Goal: Task Accomplishment & Management: Complete application form

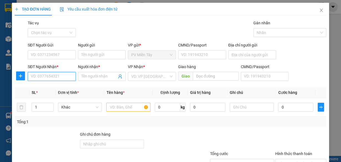
click at [62, 79] on input "SĐT Người Nhận *" at bounding box center [52, 76] width 48 height 9
type input "0918005468"
click at [62, 86] on div "0918005468 - toan" at bounding box center [51, 87] width 41 height 6
type input "toan"
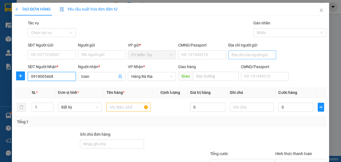
type input "0918005468"
click at [235, 54] on input "Địa chỉ người gửi" at bounding box center [253, 55] width 48 height 9
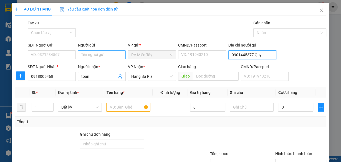
type input "0901445377 Quy"
click at [107, 55] on input "Người gửi" at bounding box center [102, 55] width 48 height 9
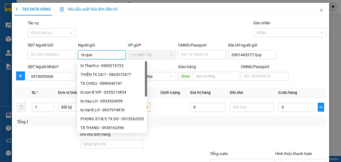
type input "tx quay"
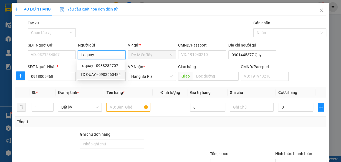
click at [106, 74] on div "TX QUAY - 0903660484" at bounding box center [101, 75] width 41 height 6
type input "0903660484"
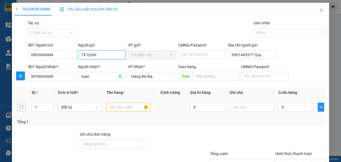
type input "TX QUAY"
click at [128, 108] on input "text" at bounding box center [128, 107] width 44 height 9
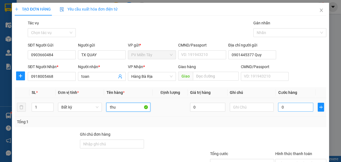
type input "thu"
click at [299, 106] on input "0" at bounding box center [295, 107] width 35 height 9
type input "4"
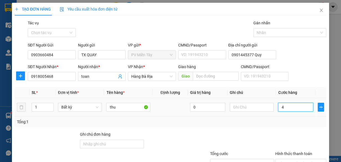
type input "40"
click at [155, 80] on span "Hàng Bà Rịa" at bounding box center [151, 76] width 41 height 8
type input "40.000"
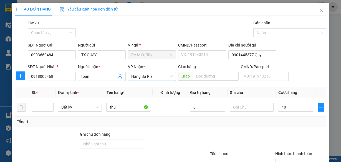
type input "40.000"
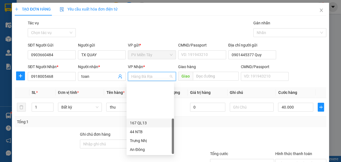
scroll to position [44, 0]
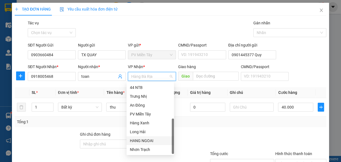
click at [143, 141] on div "HANG NGOAI" at bounding box center [150, 141] width 41 height 6
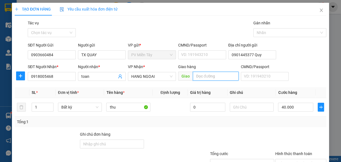
click at [208, 78] on input "text" at bounding box center [216, 76] width 46 height 9
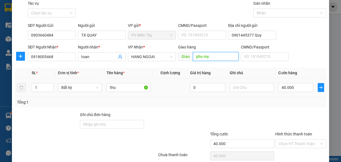
scroll to position [42, 0]
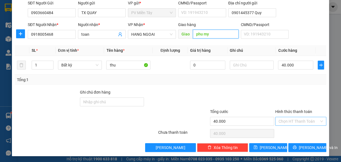
type input "phu my"
click at [301, 122] on input "Hình thức thanh toán" at bounding box center [299, 121] width 41 height 8
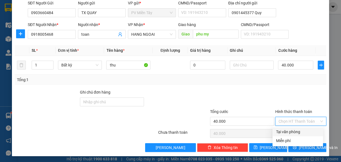
click at [252, 86] on div "Transit Pickup Surcharge Ids Transit Deliver Surcharge Ids Transit Deliver Surc…" at bounding box center [171, 65] width 312 height 175
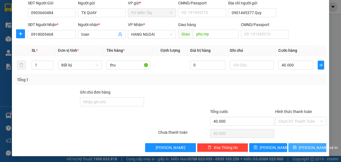
click at [303, 146] on span "[PERSON_NAME] và In" at bounding box center [318, 148] width 39 height 6
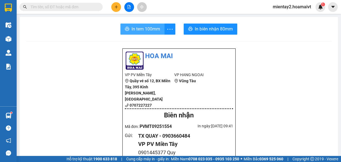
click at [149, 32] on span "In tem 100mm" at bounding box center [146, 29] width 29 height 7
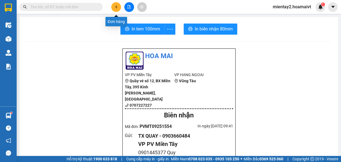
click at [118, 6] on icon "plus" at bounding box center [116, 7] width 4 height 4
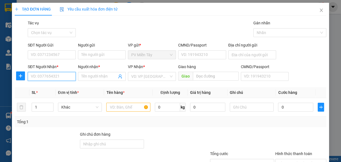
click at [62, 77] on input "SĐT Người Nhận *" at bounding box center [52, 76] width 48 height 9
type input "0909287985"
click at [55, 87] on div "0909287985 - thành" at bounding box center [51, 87] width 41 height 6
type input "0902548242"
type input "thành"
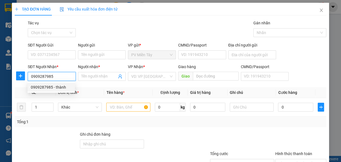
type input "[PERSON_NAME]"
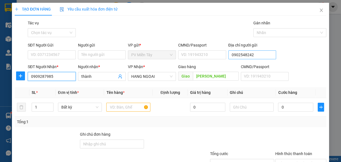
type input "0909287985"
click at [257, 54] on input "0902548242" at bounding box center [253, 55] width 48 height 9
type input "0369923268"
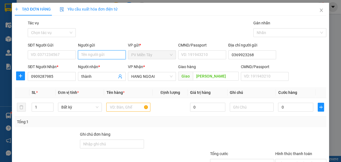
click at [116, 55] on input "Người gửi" at bounding box center [102, 55] width 48 height 9
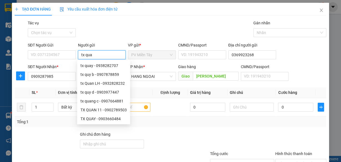
type input "tx quay"
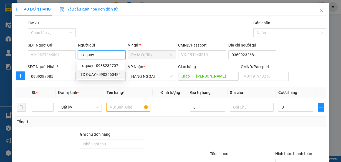
click at [108, 75] on div "TX QUAY - 0903660484" at bounding box center [101, 75] width 41 height 6
type input "0903660484"
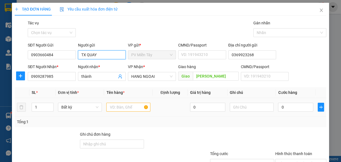
type input "TX QUAY"
click at [124, 108] on input "text" at bounding box center [128, 107] width 44 height 9
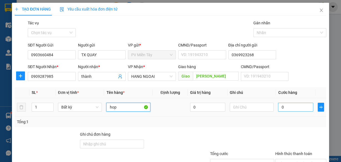
type input "hop"
click at [302, 105] on input "0" at bounding box center [295, 107] width 35 height 9
type input "4"
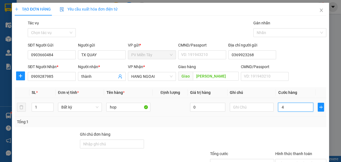
type input "40"
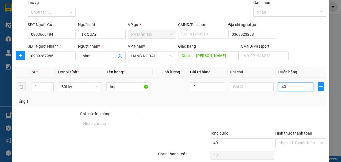
scroll to position [42, 0]
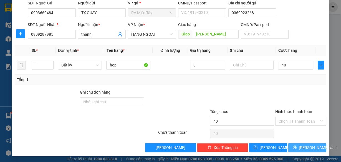
type input "40.000"
click at [304, 148] on span "[PERSON_NAME] và In" at bounding box center [318, 148] width 39 height 6
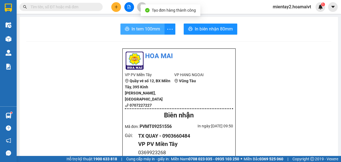
click at [149, 27] on span "In tem 100mm" at bounding box center [146, 29] width 29 height 7
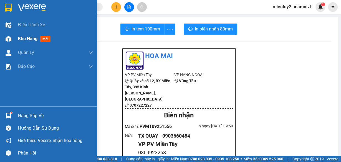
click at [24, 36] on span "Kho hàng" at bounding box center [27, 38] width 19 height 5
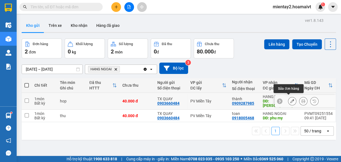
click at [290, 99] on icon at bounding box center [292, 101] width 4 height 4
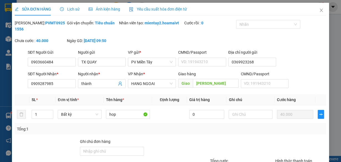
type input "0903660484"
type input "TX QUAY"
type input "0369923268"
type input "0909287985"
type input "thành"
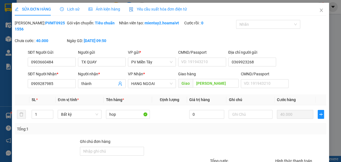
type input "[PERSON_NAME]"
type input "40.000"
click at [88, 63] on input "TX QUAY" at bounding box center [102, 62] width 48 height 9
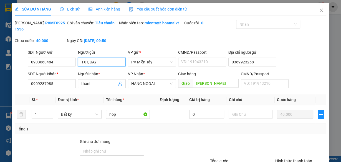
click at [89, 63] on input "TX QUAY" at bounding box center [102, 62] width 48 height 9
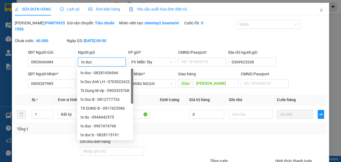
type input "tx duc"
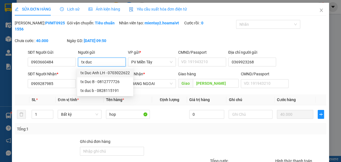
click at [104, 74] on div "tx Duc Anh LH - 0703022622" at bounding box center [105, 73] width 49 height 6
type input "0703022622"
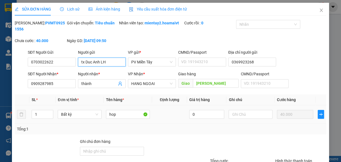
scroll to position [50, 0]
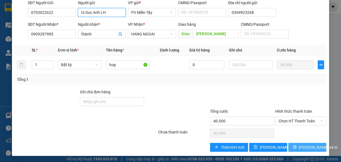
type input "tx Duc Anh LH"
click at [306, 147] on span "[PERSON_NAME] và In" at bounding box center [318, 148] width 39 height 6
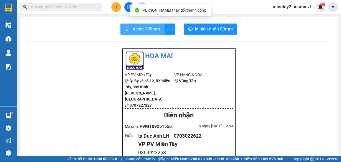
click at [152, 27] on span "In tem 100mm" at bounding box center [146, 29] width 29 height 7
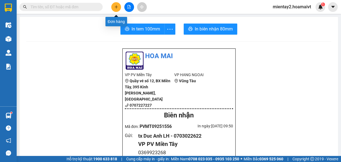
click at [116, 4] on button at bounding box center [116, 7] width 10 height 10
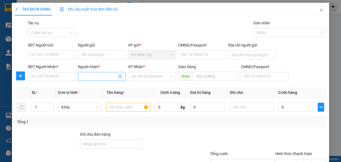
click at [104, 76] on input "Người nhận *" at bounding box center [99, 77] width 36 height 6
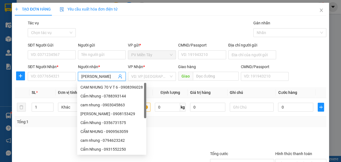
type input "cam nhung"
click at [121, 131] on div "CẨM NHUNG - 0909563059" at bounding box center [112, 132] width 62 height 6
type input "0909563059"
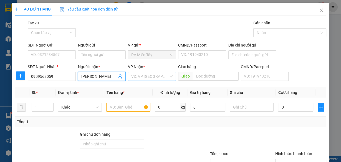
type input "[PERSON_NAME]"
click at [147, 77] on input "search" at bounding box center [149, 76] width 37 height 8
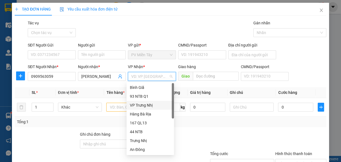
scroll to position [44, 0]
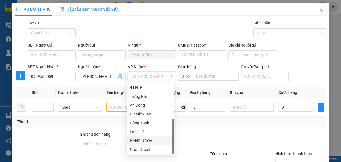
click at [153, 142] on div "HANG NGOAI" at bounding box center [150, 141] width 41 height 6
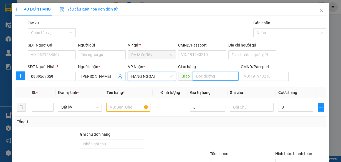
click at [211, 75] on input "text" at bounding box center [216, 76] width 46 height 9
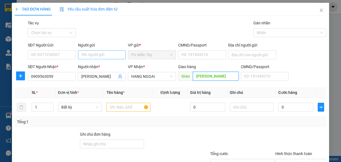
type input "[PERSON_NAME]"
click at [101, 56] on input "Người gửi" at bounding box center [102, 55] width 48 height 9
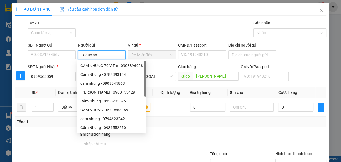
type input "tx duc anh"
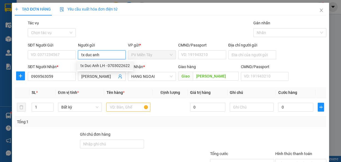
click at [100, 64] on div "tx Duc Anh LH - 0703022622" at bounding box center [105, 66] width 49 height 6
type input "0703022622"
type input "tx Duc Anh LH"
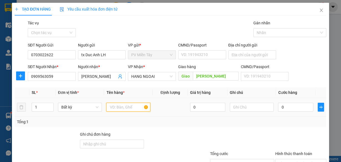
click at [123, 105] on input "text" at bounding box center [128, 107] width 44 height 9
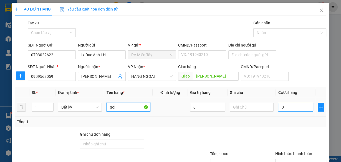
type input "goi"
click at [278, 108] on input "0" at bounding box center [295, 107] width 35 height 9
type input "4"
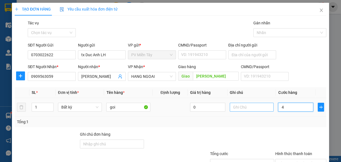
type input "40"
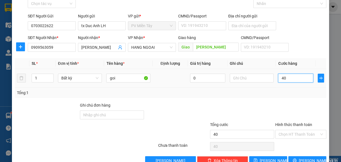
scroll to position [42, 0]
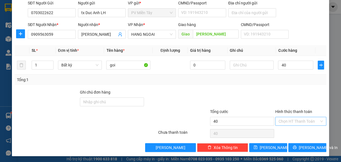
type input "40.000"
click at [297, 122] on input "Hình thức thanh toán" at bounding box center [299, 121] width 41 height 8
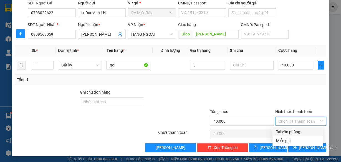
click at [297, 131] on div "Tại văn phòng" at bounding box center [298, 132] width 44 height 6
type input "0"
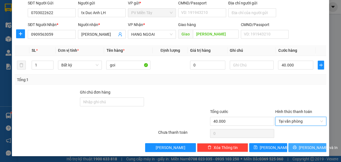
click at [307, 146] on span "[PERSON_NAME] và In" at bounding box center [318, 148] width 39 height 6
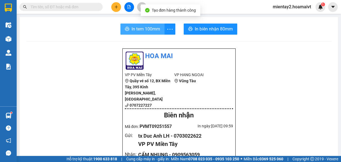
click at [153, 26] on span "In tem 100mm" at bounding box center [146, 29] width 29 height 7
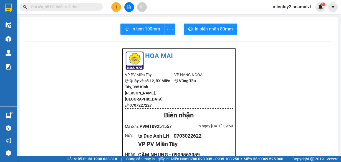
click at [115, 6] on icon "plus" at bounding box center [116, 7] width 4 height 4
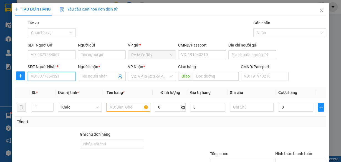
click at [64, 74] on input "SĐT Người Nhận *" at bounding box center [52, 76] width 48 height 9
type input "0764717446"
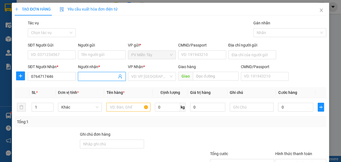
click at [97, 76] on input "Người nhận *" at bounding box center [99, 77] width 36 height 6
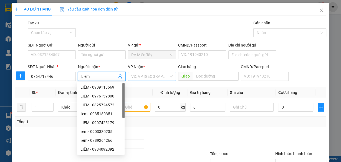
type input "Liem"
click at [154, 76] on input "search" at bounding box center [149, 76] width 37 height 8
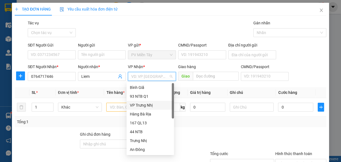
scroll to position [44, 0]
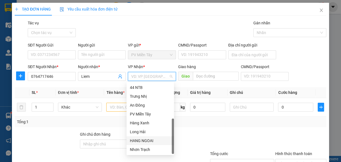
click at [149, 141] on div "HANG NGOAI" at bounding box center [150, 141] width 41 height 6
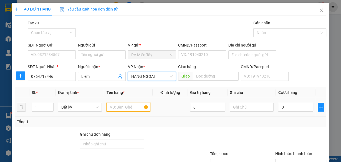
click at [129, 107] on input "text" at bounding box center [128, 107] width 44 height 9
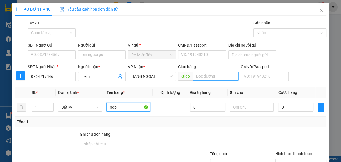
type input "hop"
click at [204, 77] on input "text" at bounding box center [216, 76] width 46 height 9
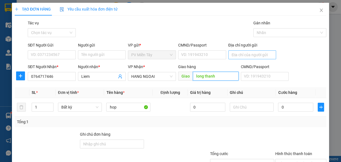
type input "long thanh"
click at [261, 56] on input "Địa chỉ người gửi" at bounding box center [253, 55] width 48 height 9
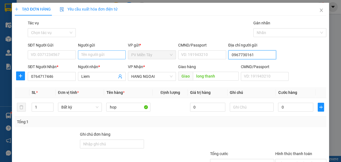
type input "0967730161"
click at [102, 56] on input "Người gửi" at bounding box center [102, 55] width 48 height 9
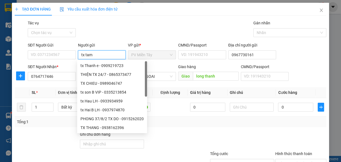
type input "tx tam c"
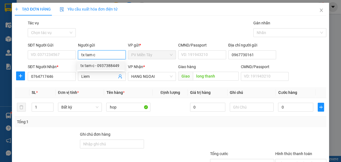
click at [106, 66] on div "tx tam c - 0937388449" at bounding box center [101, 66] width 41 height 6
type input "0937388449"
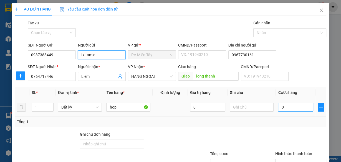
type input "tx tam c"
click at [291, 107] on input "0" at bounding box center [295, 107] width 35 height 9
type input "4"
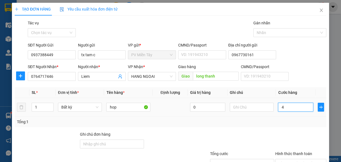
type input "40"
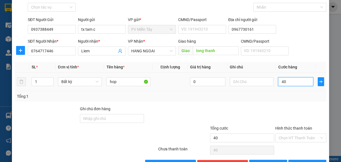
scroll to position [42, 0]
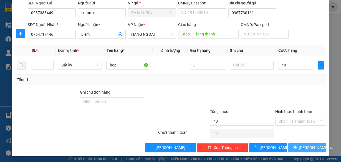
type input "40.000"
click at [307, 146] on span "[PERSON_NAME] và In" at bounding box center [318, 148] width 39 height 6
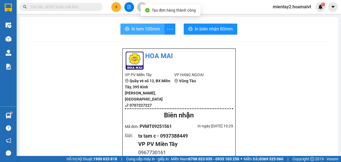
click at [146, 27] on span "In tem 100mm" at bounding box center [146, 29] width 29 height 7
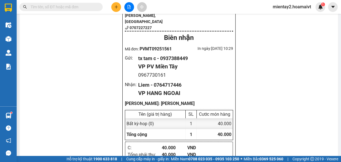
scroll to position [80, 0]
